Goal: Find specific page/section

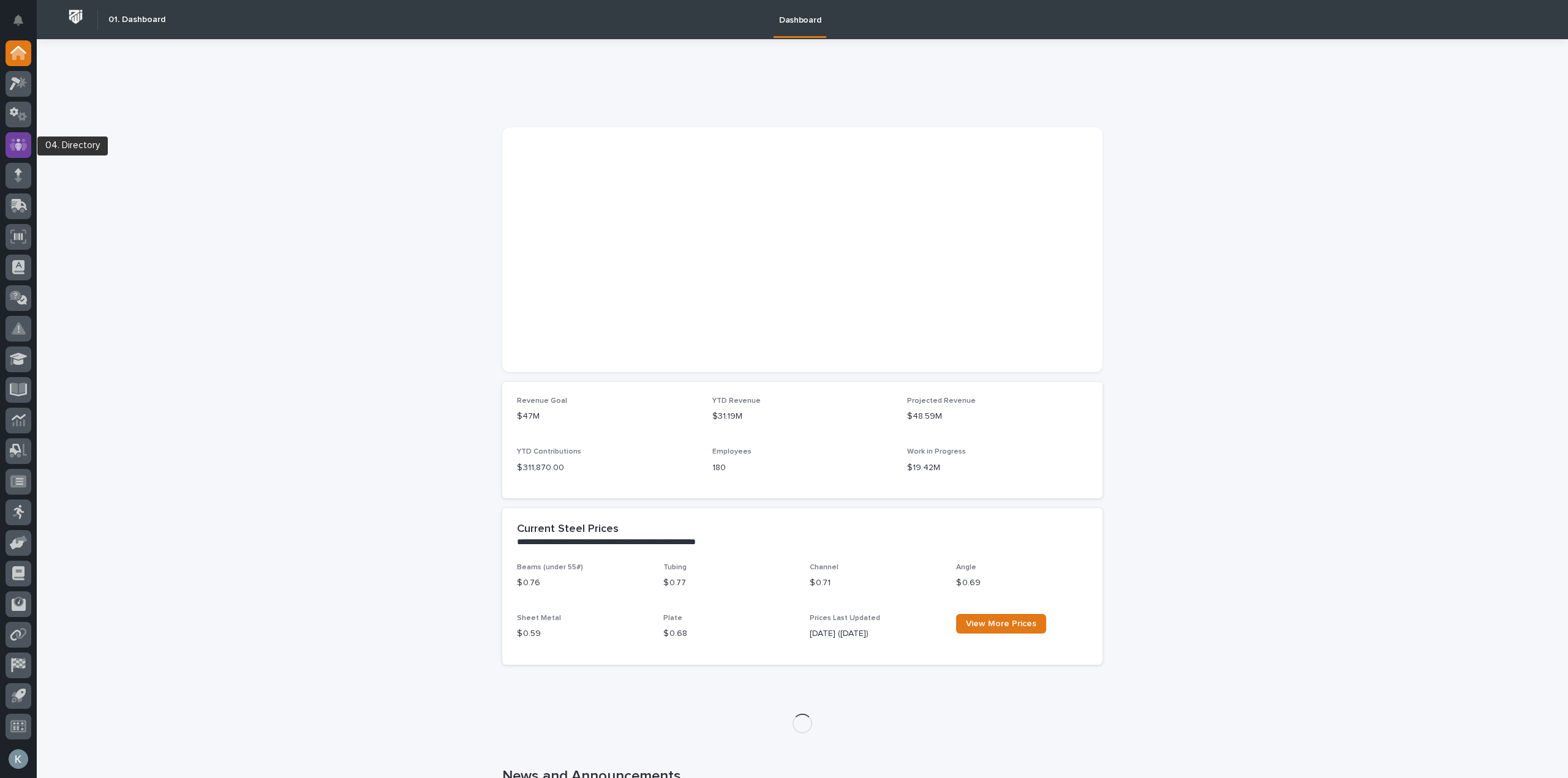
click at [16, 145] on icon at bounding box center [18, 144] width 7 height 12
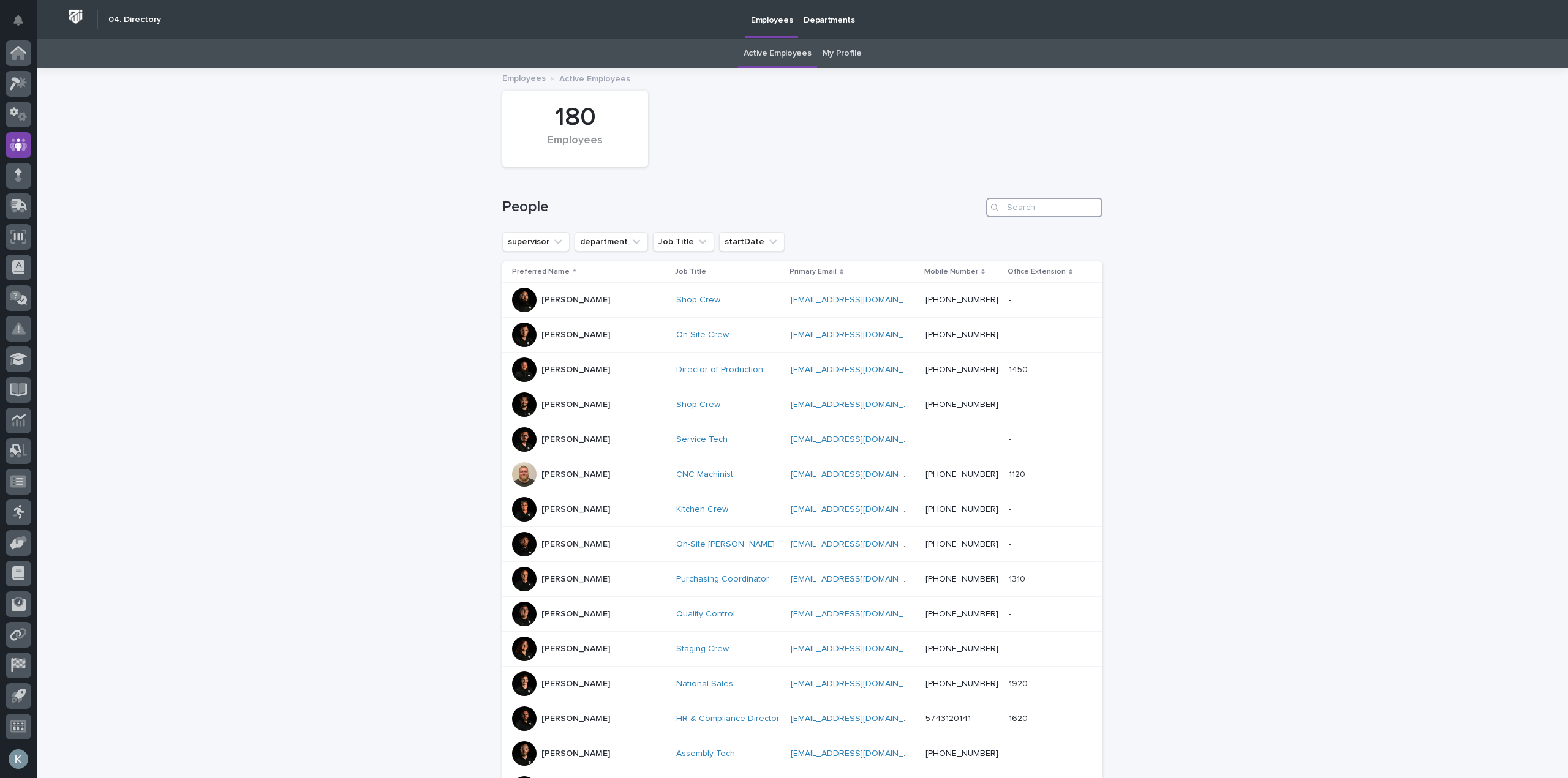
click at [1033, 212] on input "Search" at bounding box center [1044, 208] width 116 height 20
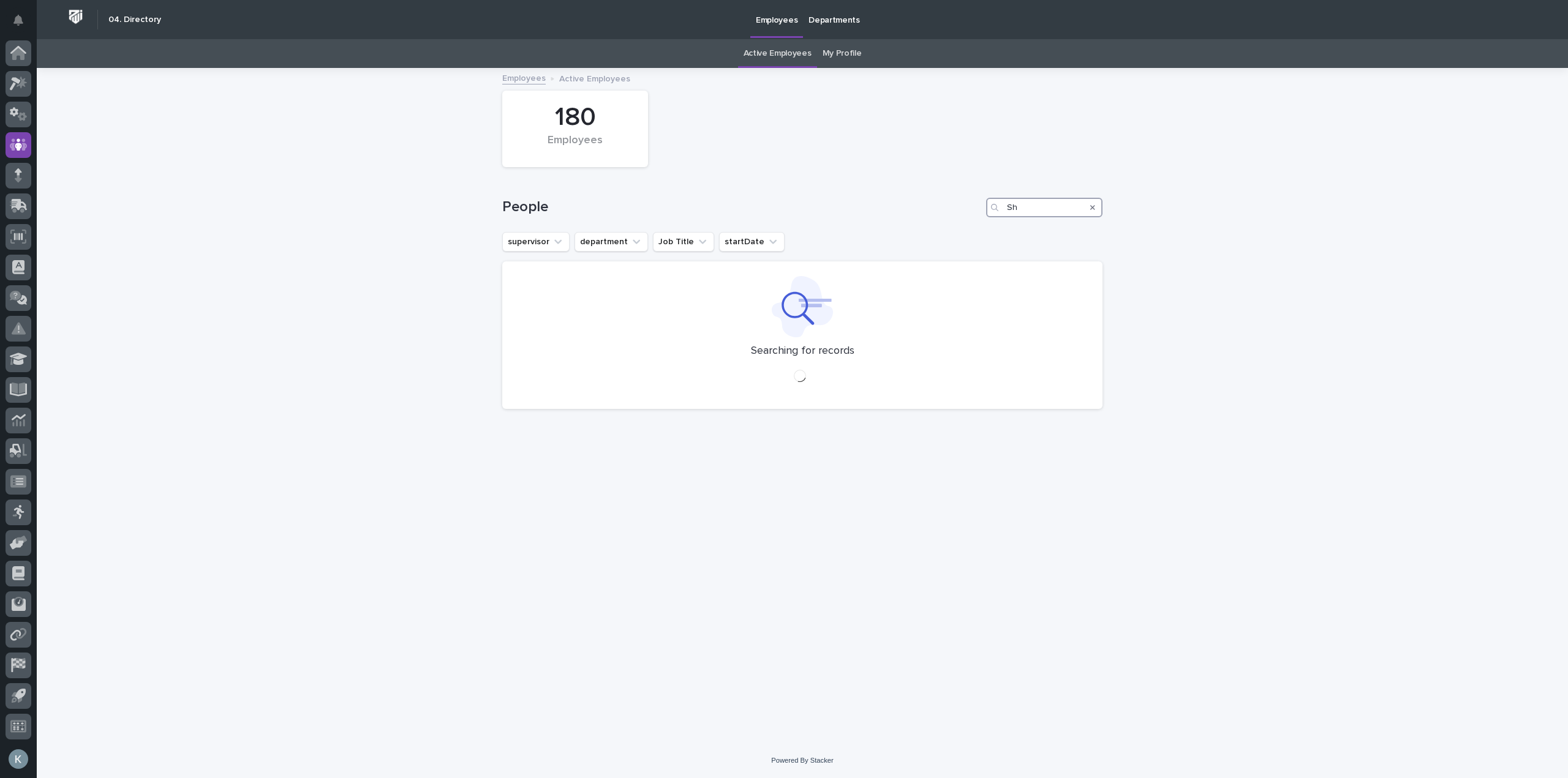
type input "S"
